Goal: Find specific page/section

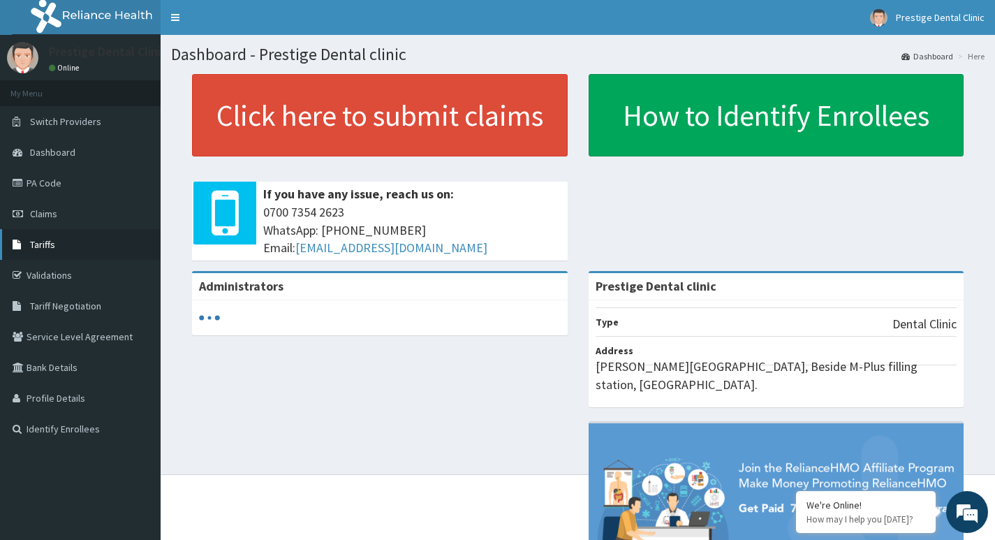
scroll to position [101, 0]
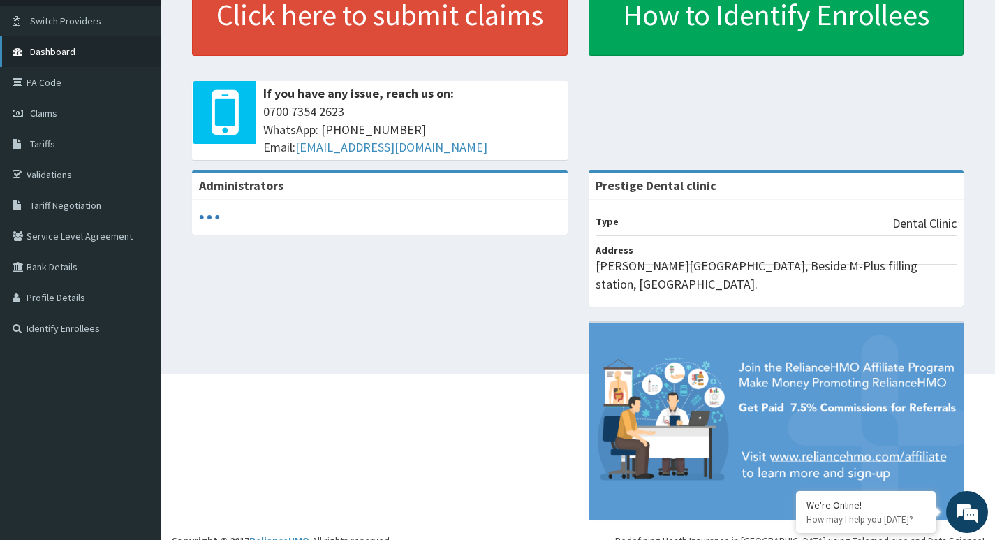
click at [50, 53] on span "Dashboard" at bounding box center [52, 51] width 45 height 13
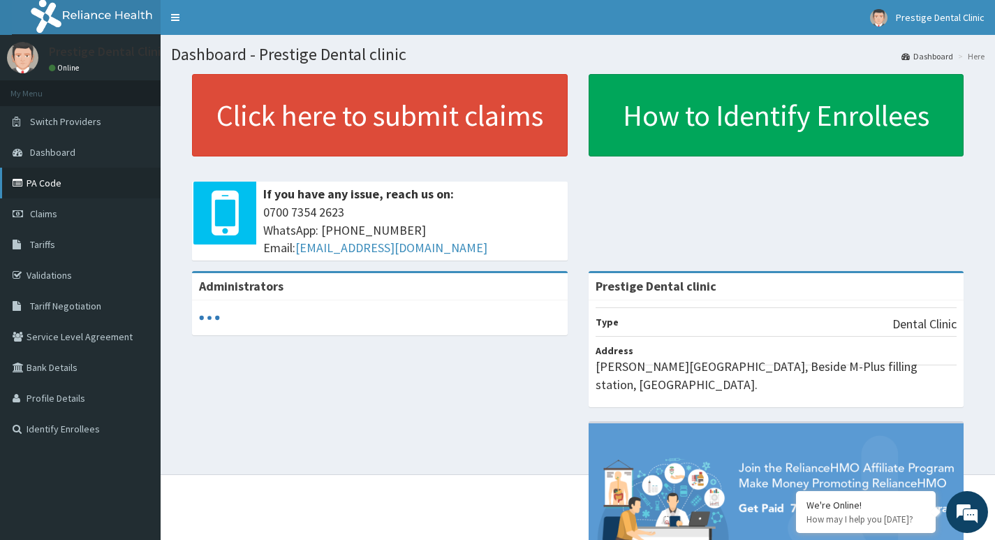
click at [40, 184] on link "PA Code" at bounding box center [80, 183] width 161 height 31
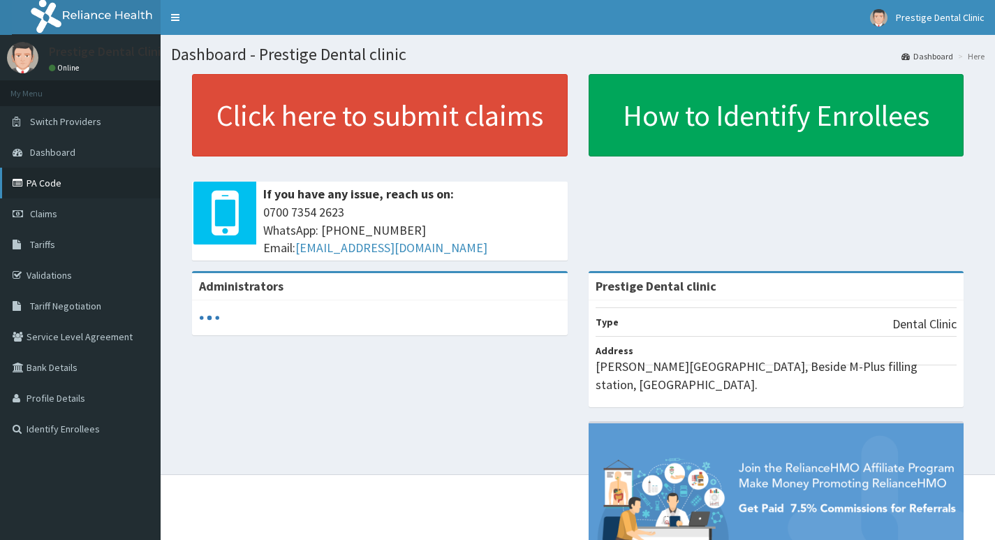
click at [50, 175] on link "PA Code" at bounding box center [80, 183] width 161 height 31
